Goal: Task Accomplishment & Management: Use online tool/utility

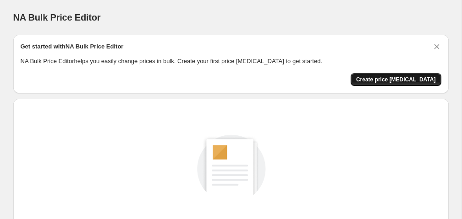
click at [403, 75] on button "Create price [MEDICAL_DATA]" at bounding box center [395, 79] width 91 height 13
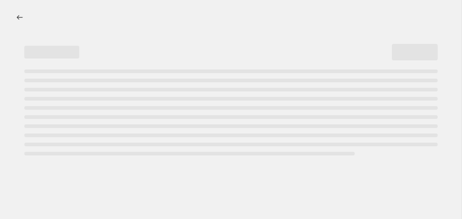
select select "percentage"
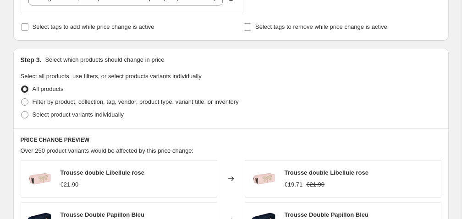
scroll to position [384, 0]
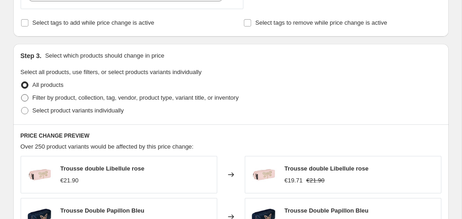
click at [25, 98] on span at bounding box center [24, 97] width 7 height 7
click at [22, 95] on input "Filter by product, collection, tag, vendor, product type, variant title, or inv…" at bounding box center [21, 94] width 0 height 0
radio input "true"
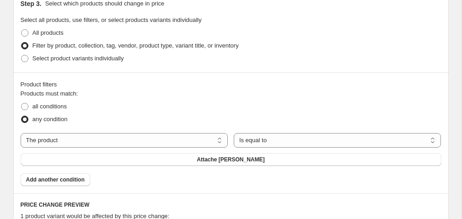
scroll to position [459, 0]
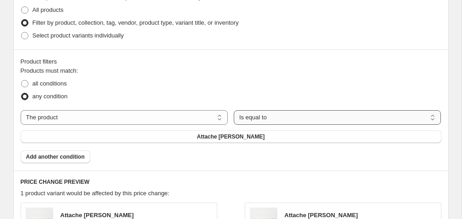
click at [268, 119] on select "Is equal to Is not equal to" at bounding box center [337, 117] width 207 height 15
click at [143, 117] on select "The product The product's collection The product's tag The product's vendor The…" at bounding box center [124, 117] width 207 height 15
select select "collection"
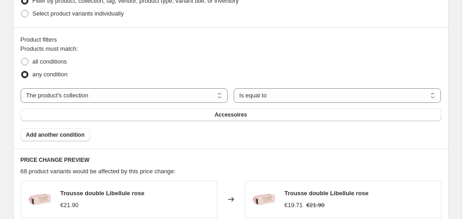
scroll to position [483, 0]
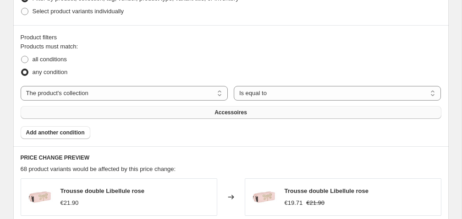
click at [171, 113] on button "Accessoires" at bounding box center [231, 112] width 420 height 13
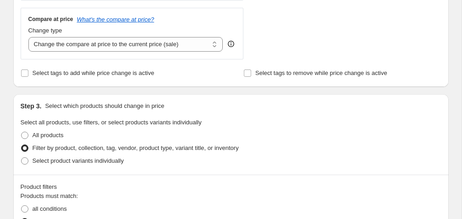
scroll to position [331, 0]
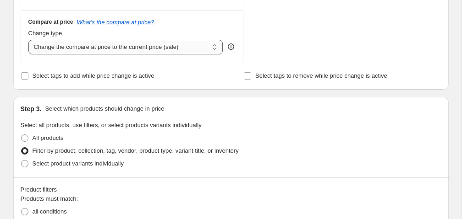
click at [209, 47] on select "Change the compare at price to the current price (sale) Change the compare at p…" at bounding box center [125, 47] width 195 height 15
select select "percentage"
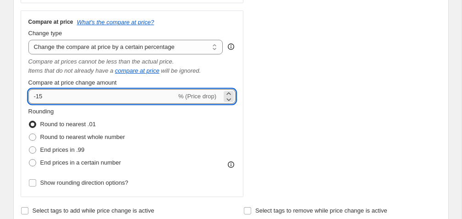
drag, startPoint x: 48, startPoint y: 97, endPoint x: 37, endPoint y: 98, distance: 11.5
click at [37, 98] on input "-15" at bounding box center [102, 96] width 148 height 15
type input "-40"
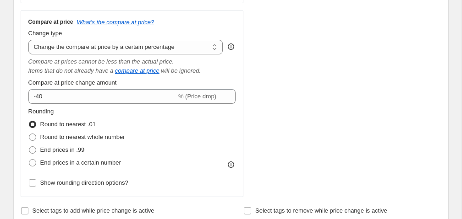
click at [156, 116] on div "Rounding Round to nearest .01 Round to nearest whole number End prices in .99 E…" at bounding box center [131, 138] width 207 height 62
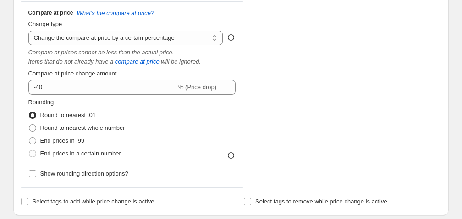
scroll to position [347, 0]
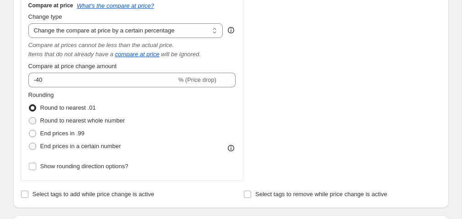
click at [273, 116] on div "STOREFRONT EXAMPLE Trousse double Loup bleu €21.90 Changed to Trousse double Lo…" at bounding box center [350, 1] width 181 height 360
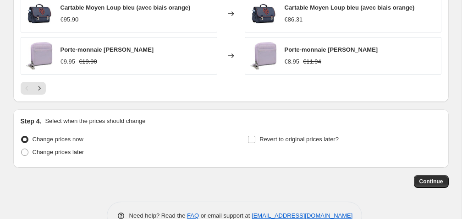
scroll to position [953, 0]
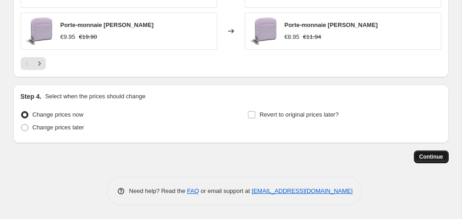
click at [433, 158] on span "Continue" at bounding box center [431, 156] width 24 height 7
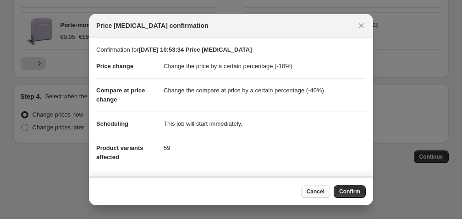
click at [310, 194] on span "Cancel" at bounding box center [315, 191] width 18 height 7
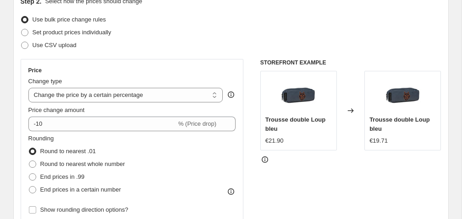
scroll to position [105, 0]
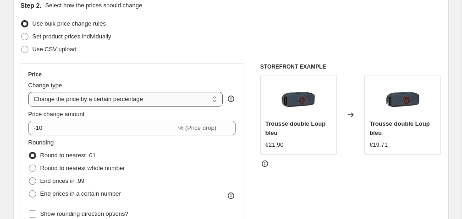
click at [180, 99] on select "Change the price to a certain amount Change the price by a certain amount Chang…" at bounding box center [125, 99] width 195 height 15
select select "no_change"
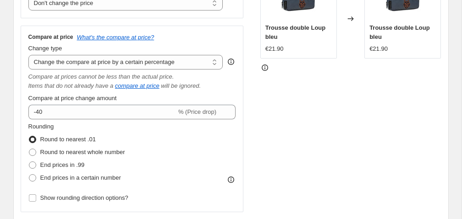
scroll to position [201, 0]
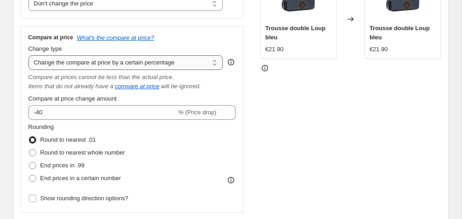
click at [215, 62] on select "Change the compare at price to the current price (sale) Change the compare at p…" at bounding box center [125, 62] width 195 height 15
select select "remove"
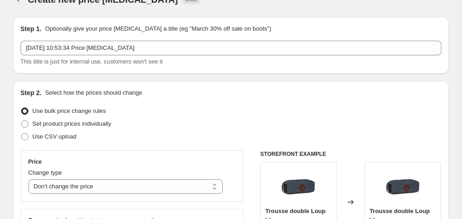
scroll to position [16, 0]
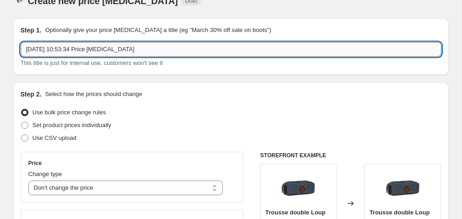
click at [185, 55] on input "[DATE] 10:53:34 Price [MEDICAL_DATA]" at bounding box center [231, 49] width 420 height 15
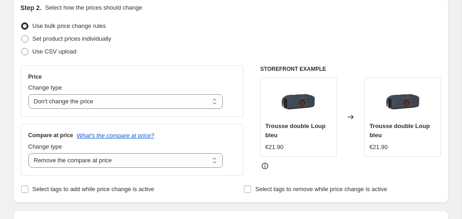
scroll to position [105, 0]
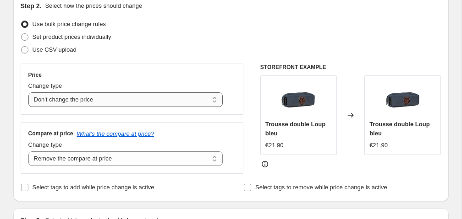
click at [100, 101] on select "Change the price to a certain amount Change the price by a certain amount Chang…" at bounding box center [125, 100] width 195 height 15
select select "percentage"
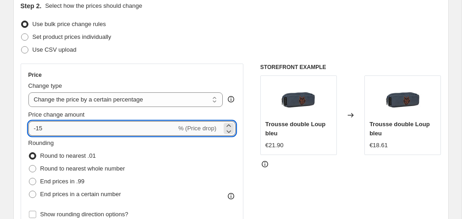
click at [97, 131] on input "-15" at bounding box center [102, 128] width 148 height 15
drag, startPoint x: 47, startPoint y: 131, endPoint x: 37, endPoint y: 131, distance: 9.7
click at [37, 131] on input "-15" at bounding box center [102, 128] width 148 height 15
type input "-40"
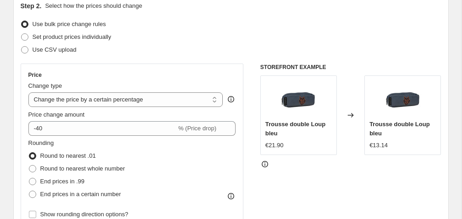
click at [211, 161] on div "Rounding Round to nearest .01 Round to nearest whole number End prices in .99 E…" at bounding box center [131, 170] width 207 height 62
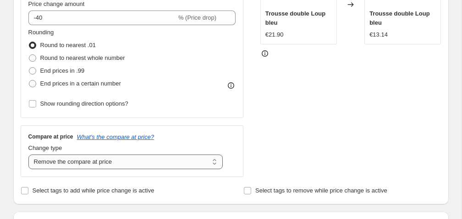
scroll to position [254, 0]
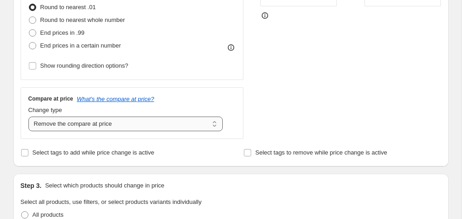
click at [146, 124] on select "Change the compare at price to the current price (sale) Change the compare at p…" at bounding box center [125, 124] width 195 height 15
select select "no_change"
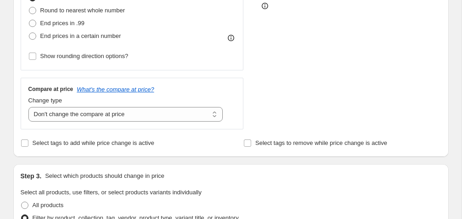
scroll to position [264, 0]
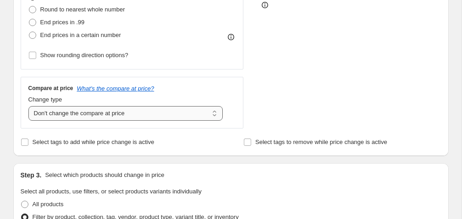
click at [165, 116] on select "Change the compare at price to the current price (sale) Change the compare at p…" at bounding box center [125, 113] width 195 height 15
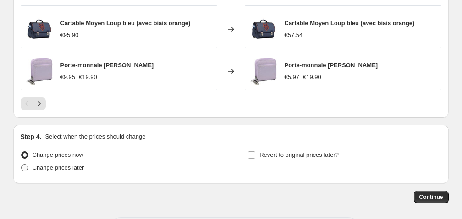
scroll to position [755, 0]
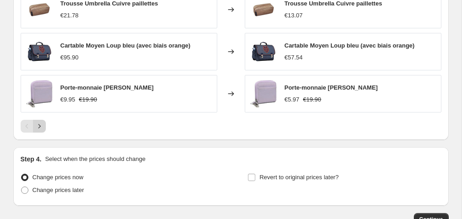
click at [40, 125] on icon "Next" at bounding box center [39, 126] width 9 height 9
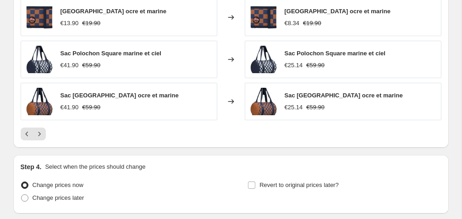
scroll to position [748, 0]
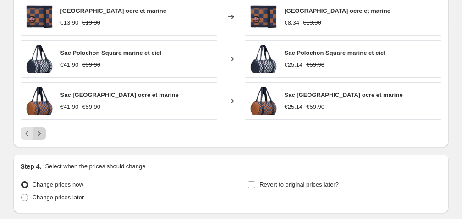
click at [38, 132] on icon "Next" at bounding box center [39, 133] width 9 height 9
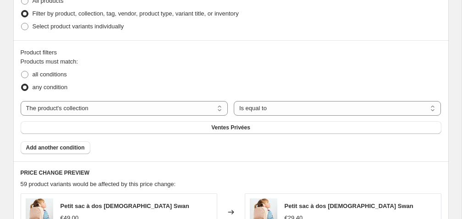
scroll to position [474, 0]
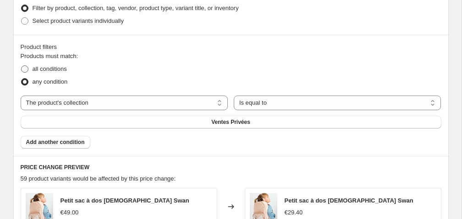
click at [23, 67] on span at bounding box center [24, 68] width 7 height 7
click at [22, 66] on input "all conditions" at bounding box center [21, 65] width 0 height 0
radio input "true"
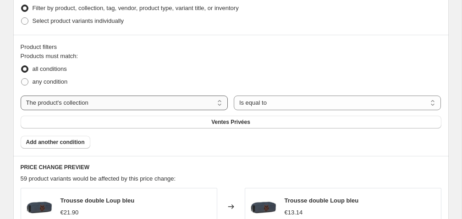
click at [153, 100] on select "The product The product's collection The product's tag The product's vendor The…" at bounding box center [124, 103] width 207 height 15
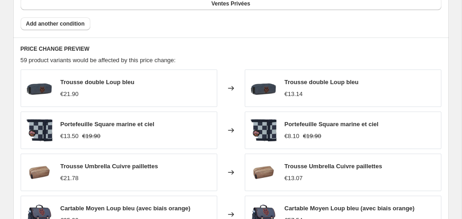
scroll to position [593, 0]
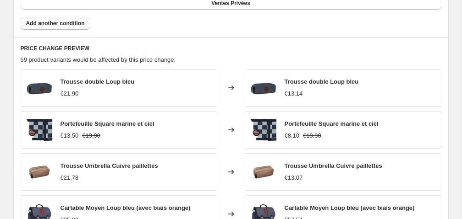
click at [72, 24] on span "Add another condition" at bounding box center [55, 23] width 59 height 7
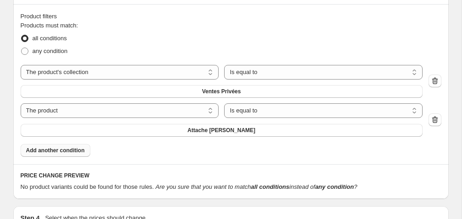
scroll to position [460, 0]
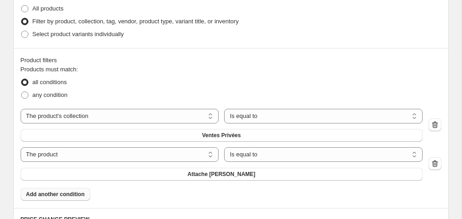
click at [432, 163] on icon "button" at bounding box center [434, 163] width 6 height 7
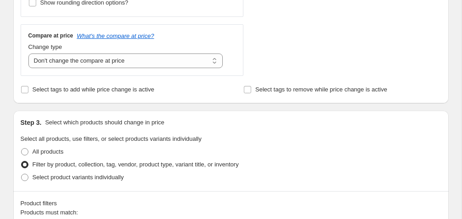
scroll to position [313, 0]
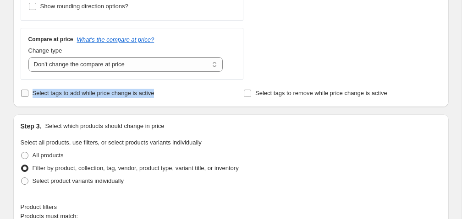
drag, startPoint x: 162, startPoint y: 93, endPoint x: 32, endPoint y: 95, distance: 130.1
click at [32, 95] on div "Select tags to add while price change is active" at bounding box center [119, 93] width 197 height 13
click at [22, 93] on input "Select tags to add while price change is active" at bounding box center [24, 93] width 7 height 7
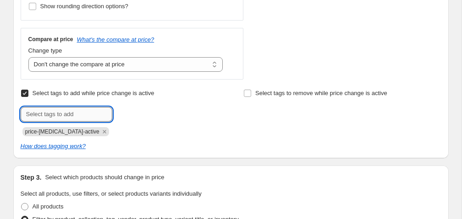
click at [59, 113] on input "text" at bounding box center [67, 114] width 92 height 15
click at [103, 131] on icon "Remove price-change-job-active" at bounding box center [104, 131] width 3 height 3
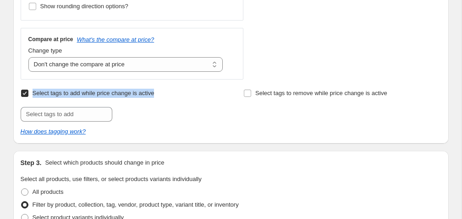
drag, startPoint x: 164, startPoint y: 93, endPoint x: 33, endPoint y: 94, distance: 130.5
click at [33, 94] on div "Select tags to add while price change is active Submit" at bounding box center [119, 104] width 197 height 35
click at [24, 93] on input "Select tags to add while price change is active" at bounding box center [24, 93] width 7 height 7
checkbox input "false"
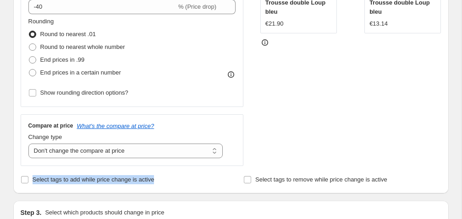
scroll to position [226, 0]
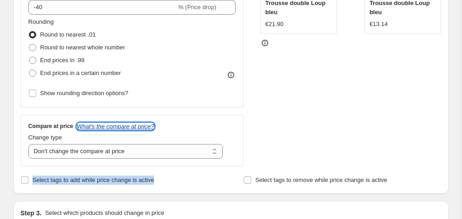
click at [125, 126] on icon "What's the compare at price?" at bounding box center [115, 126] width 77 height 7
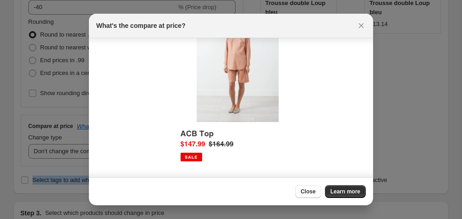
scroll to position [60, 0]
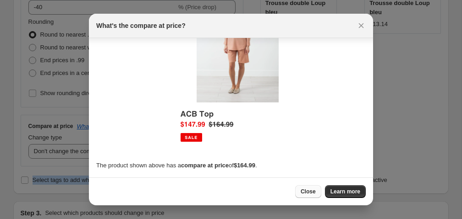
click at [312, 192] on span "Close" at bounding box center [307, 191] width 15 height 7
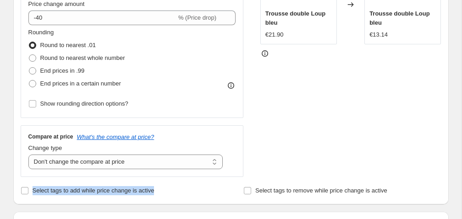
scroll to position [209, 0]
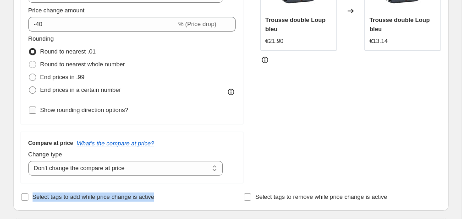
click at [33, 110] on input "Show rounding direction options?" at bounding box center [32, 110] width 7 height 7
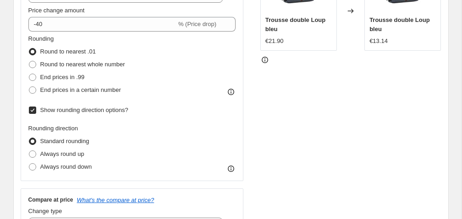
click at [33, 109] on input "Show rounding direction options?" at bounding box center [32, 110] width 7 height 7
checkbox input "false"
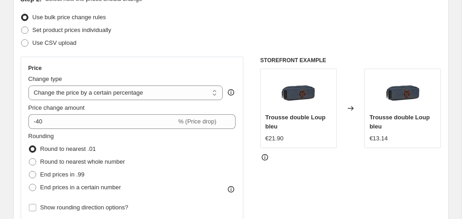
scroll to position [105, 0]
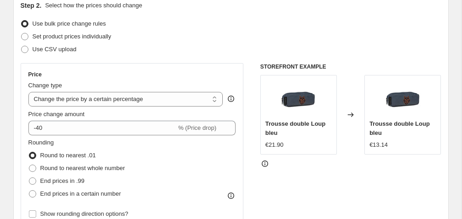
click at [229, 99] on icon at bounding box center [230, 98] width 9 height 9
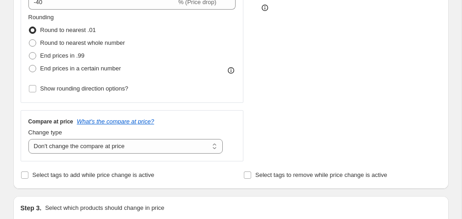
scroll to position [267, 0]
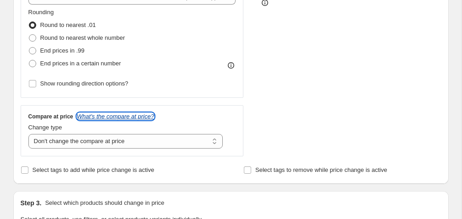
click at [147, 116] on icon "What's the compare at price?" at bounding box center [115, 116] width 77 height 7
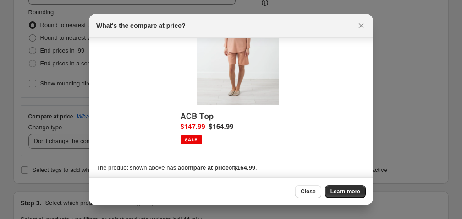
scroll to position [60, 0]
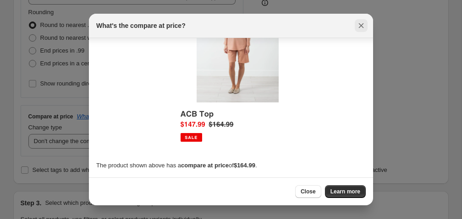
click at [360, 22] on icon "Close" at bounding box center [360, 25] width 9 height 9
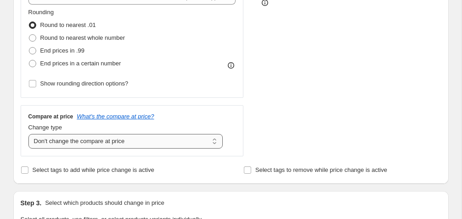
click at [178, 143] on select "Change the compare at price to the current price (sale) Change the compare at p…" at bounding box center [125, 141] width 195 height 15
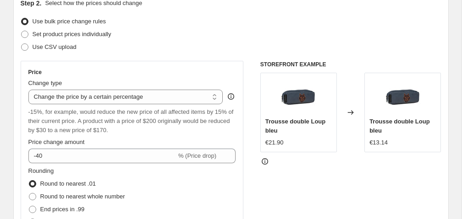
scroll to position [0, 0]
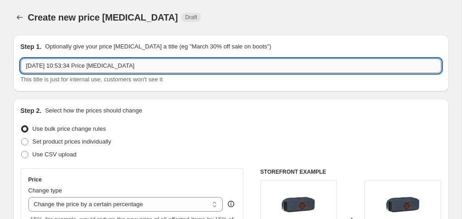
click at [147, 65] on input "[DATE] 10:53:34 Price [MEDICAL_DATA]" at bounding box center [231, 66] width 420 height 15
drag, startPoint x: 145, startPoint y: 66, endPoint x: 89, endPoint y: 68, distance: 55.9
click at [89, 68] on input "[DATE] 10:53:34 Price [MEDICAL_DATA]" at bounding box center [231, 66] width 420 height 15
click at [180, 111] on div "Step 2. Select how the prices should change" at bounding box center [231, 110] width 420 height 9
click at [144, 63] on input "[DATE] 10:53:34 Ventes Privées" at bounding box center [231, 66] width 420 height 15
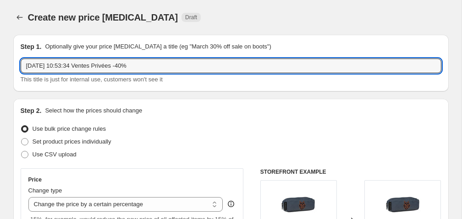
type input "[DATE] 10:53:34 Ventes Privées -40%"
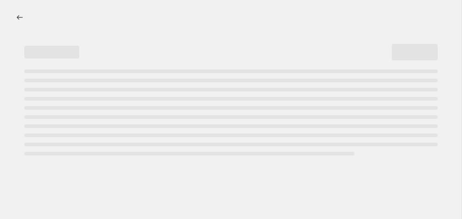
select select "percentage"
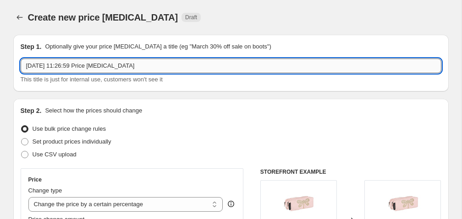
drag, startPoint x: 136, startPoint y: 67, endPoint x: 89, endPoint y: 70, distance: 46.8
click at [88, 70] on input "9 oct. 2025, 11:26:59 Price change job" at bounding box center [231, 66] width 420 height 15
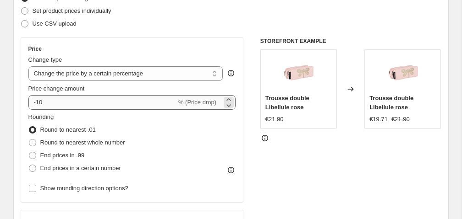
scroll to position [139, 0]
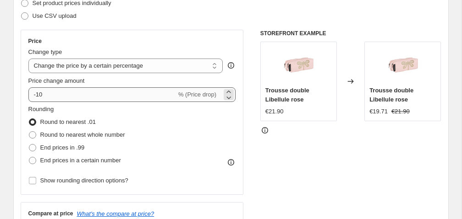
type input "9 oct. 2025, 11:26:59 Ventes Privées"
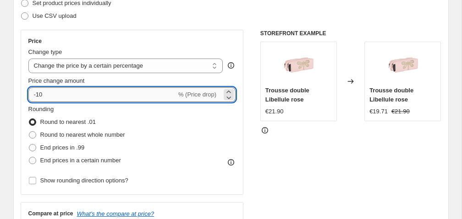
click at [86, 93] on input "-10" at bounding box center [102, 94] width 148 height 15
click at [83, 93] on input "-10" at bounding box center [102, 94] width 148 height 15
type input "-1"
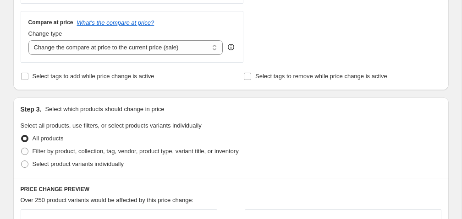
scroll to position [331, 0]
type input "-40"
click at [25, 153] on span at bounding box center [24, 150] width 7 height 7
click at [22, 148] on input "Filter by product, collection, tag, vendor, product type, variant title, or inv…" at bounding box center [21, 147] width 0 height 0
radio input "true"
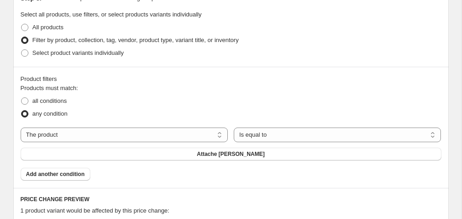
scroll to position [456, 0]
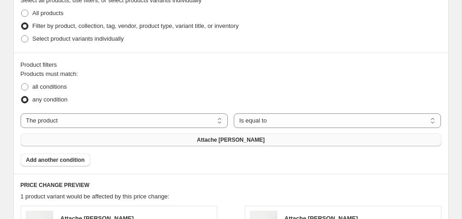
click at [151, 142] on button "Attache [PERSON_NAME]" at bounding box center [231, 140] width 420 height 13
click at [139, 123] on select "The product The product's collection The product's tag The product's vendor The…" at bounding box center [124, 121] width 207 height 15
select select "collection"
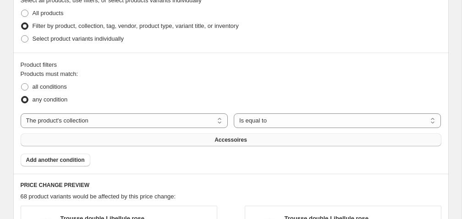
click at [243, 142] on span "Accessoires" at bounding box center [230, 139] width 33 height 7
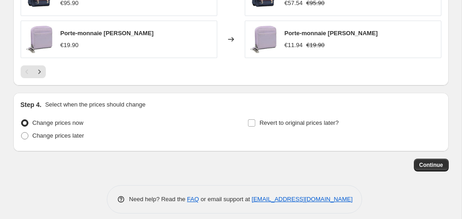
scroll to position [811, 0]
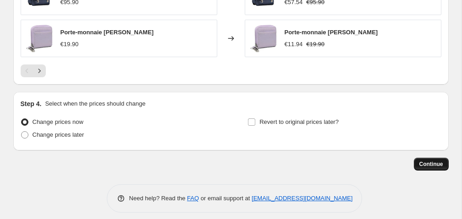
click at [443, 164] on button "Continue" at bounding box center [431, 164] width 35 height 13
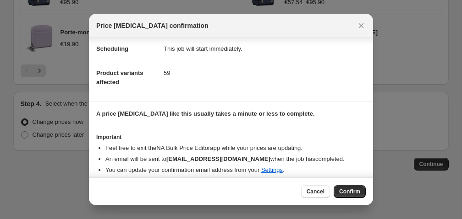
scroll to position [82, 0]
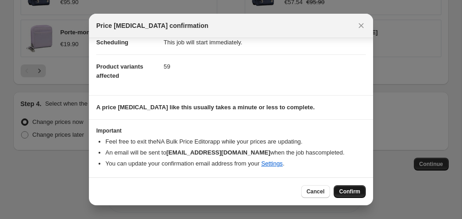
click at [339, 190] on span "Confirm" at bounding box center [349, 191] width 21 height 7
